Goal: Manage account settings

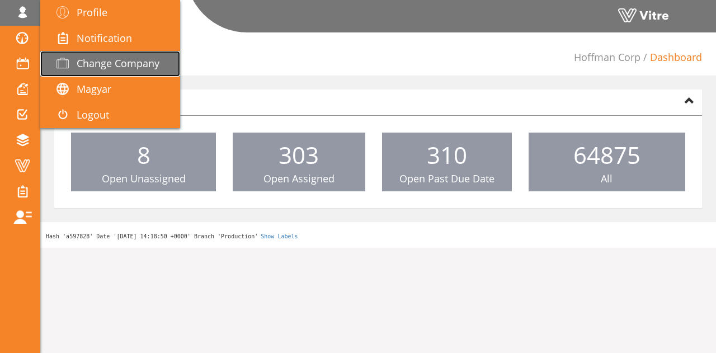
click at [89, 64] on span "Change Company" at bounding box center [118, 62] width 83 height 13
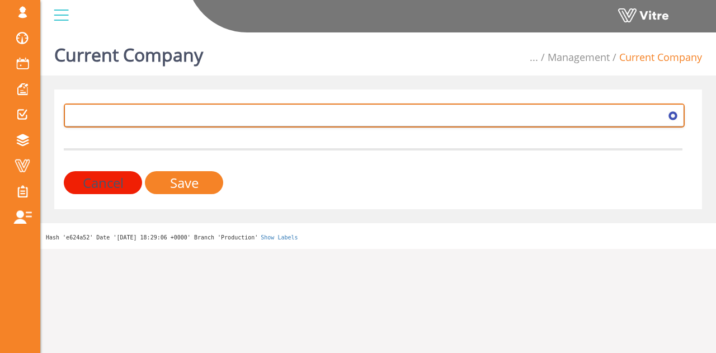
click at [159, 115] on span at bounding box center [363, 115] width 597 height 20
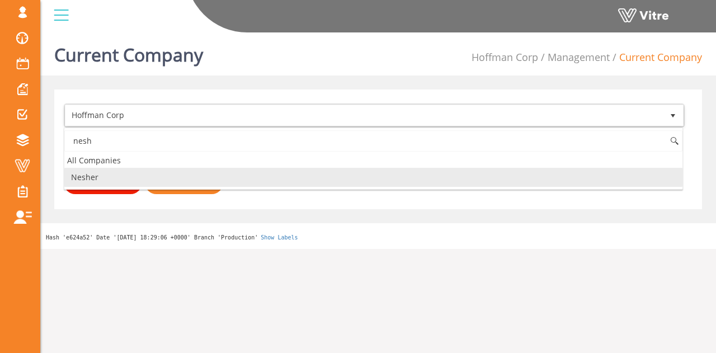
click at [124, 178] on li "Nesher" at bounding box center [373, 177] width 618 height 19
type input "nesh"
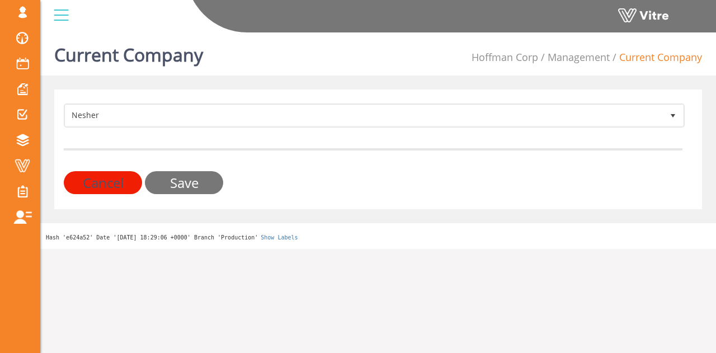
click at [180, 179] on input "Save" at bounding box center [184, 182] width 78 height 23
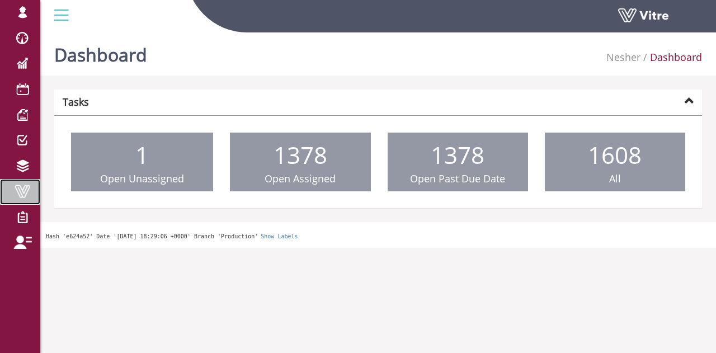
click at [26, 188] on span at bounding box center [22, 191] width 28 height 13
